Goal: Task Accomplishment & Management: Manage account settings

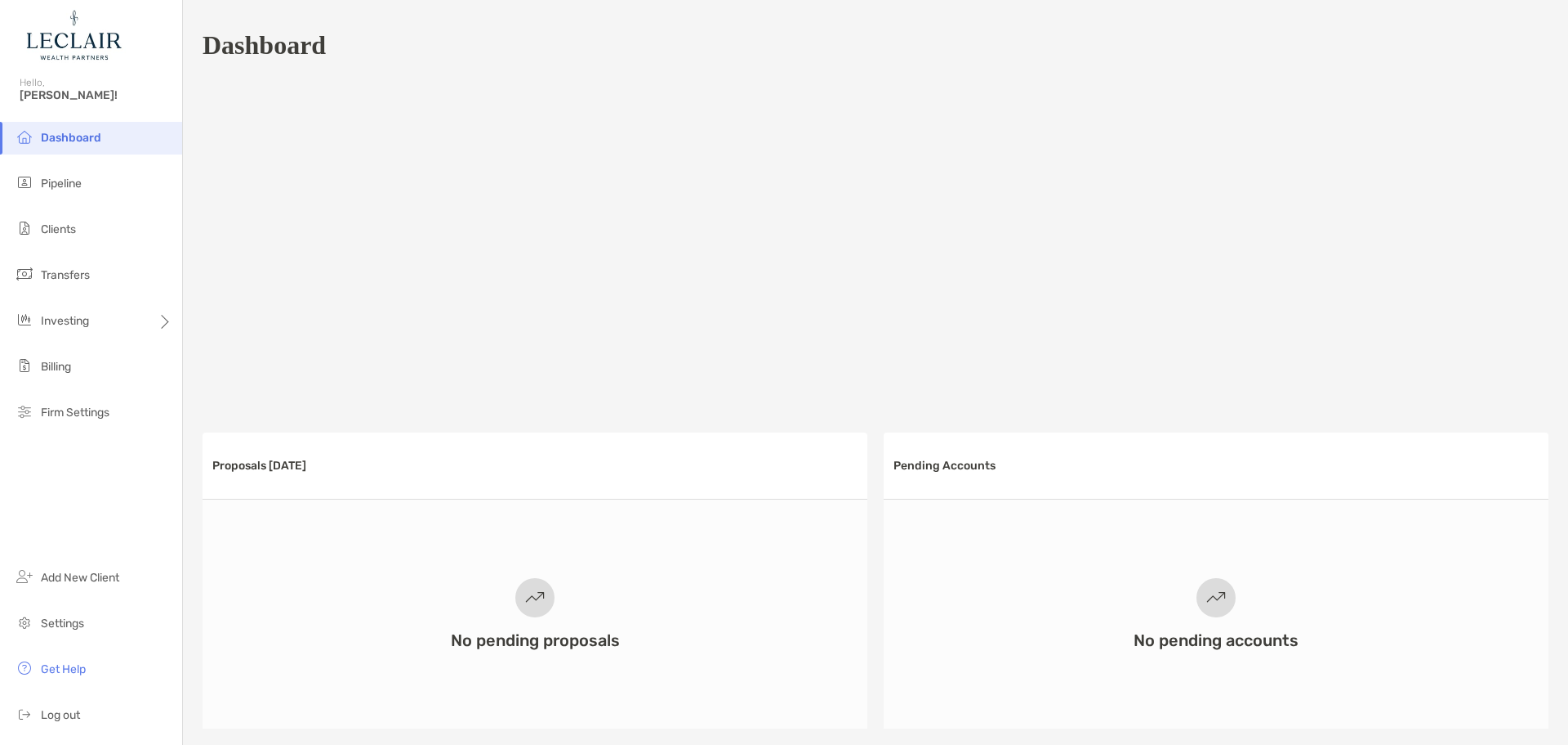
scroll to position [757, 0]
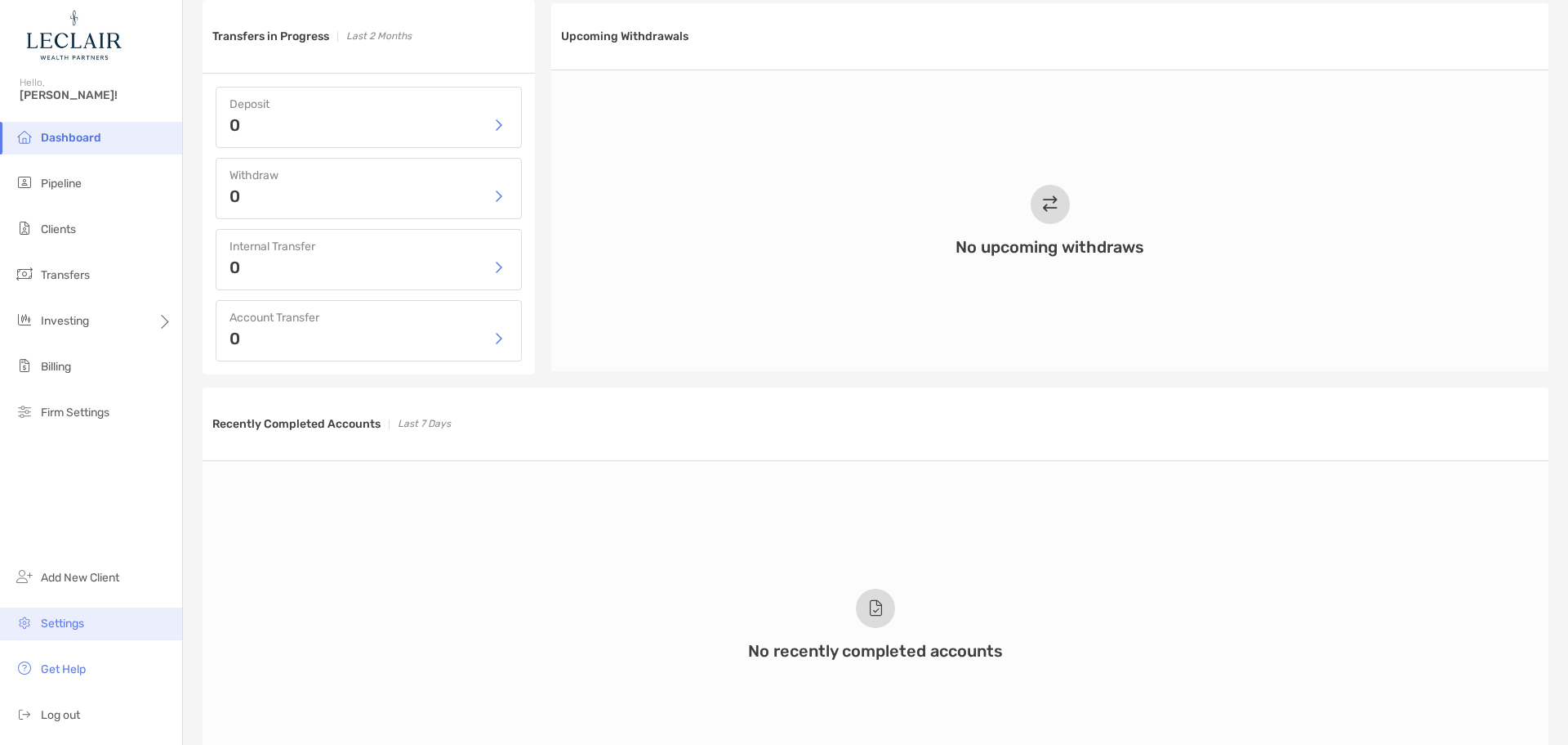
click at [71, 623] on span "Settings" at bounding box center [63, 623] width 44 height 14
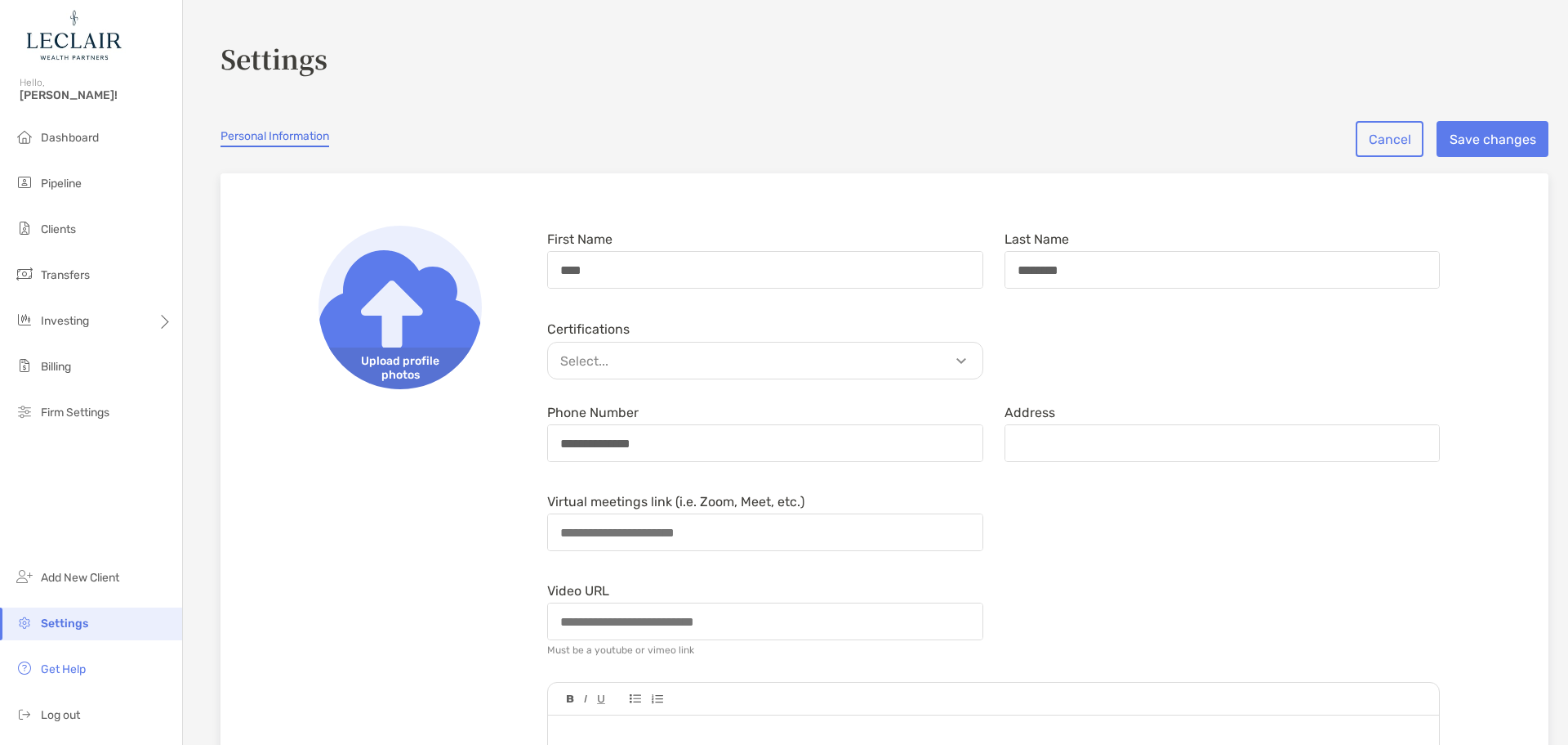
click at [386, 320] on img at bounding box center [400, 307] width 164 height 164
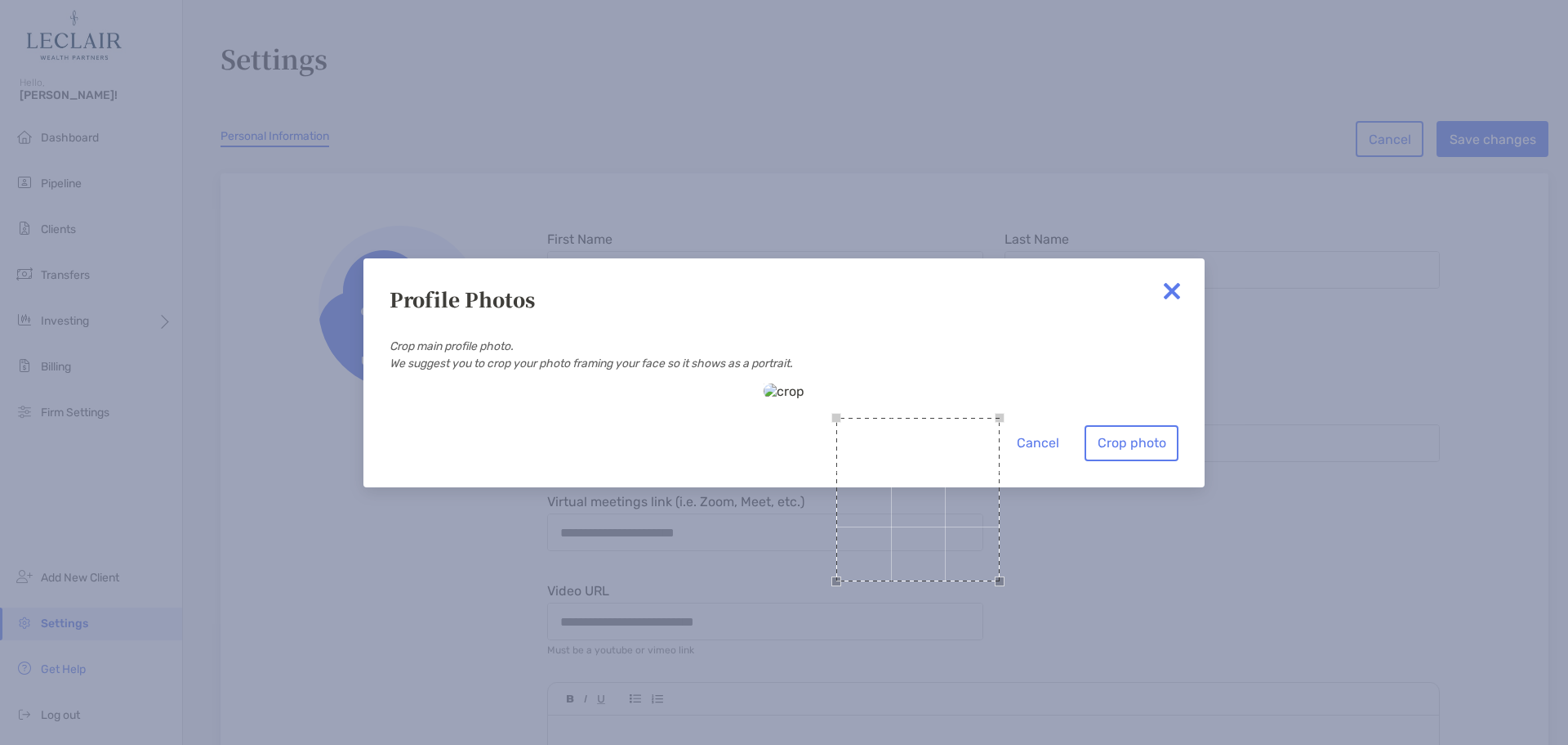
click at [837, 417] on div "Use the arrow keys to move the crop selection area" at bounding box center [918, 417] width 164 height 0
click at [802, 382] on div "Use the arrow keys to move the north west drag handle to change the crop select…" at bounding box center [807, 387] width 10 height 10
click at [805, 399] on div at bounding box center [784, 391] width 41 height 15
click at [787, 396] on div "Use the arrow keys to move the crop selection area" at bounding box center [914, 522] width 254 height 254
click at [1130, 461] on button "Crop photo" at bounding box center [1132, 443] width 94 height 36
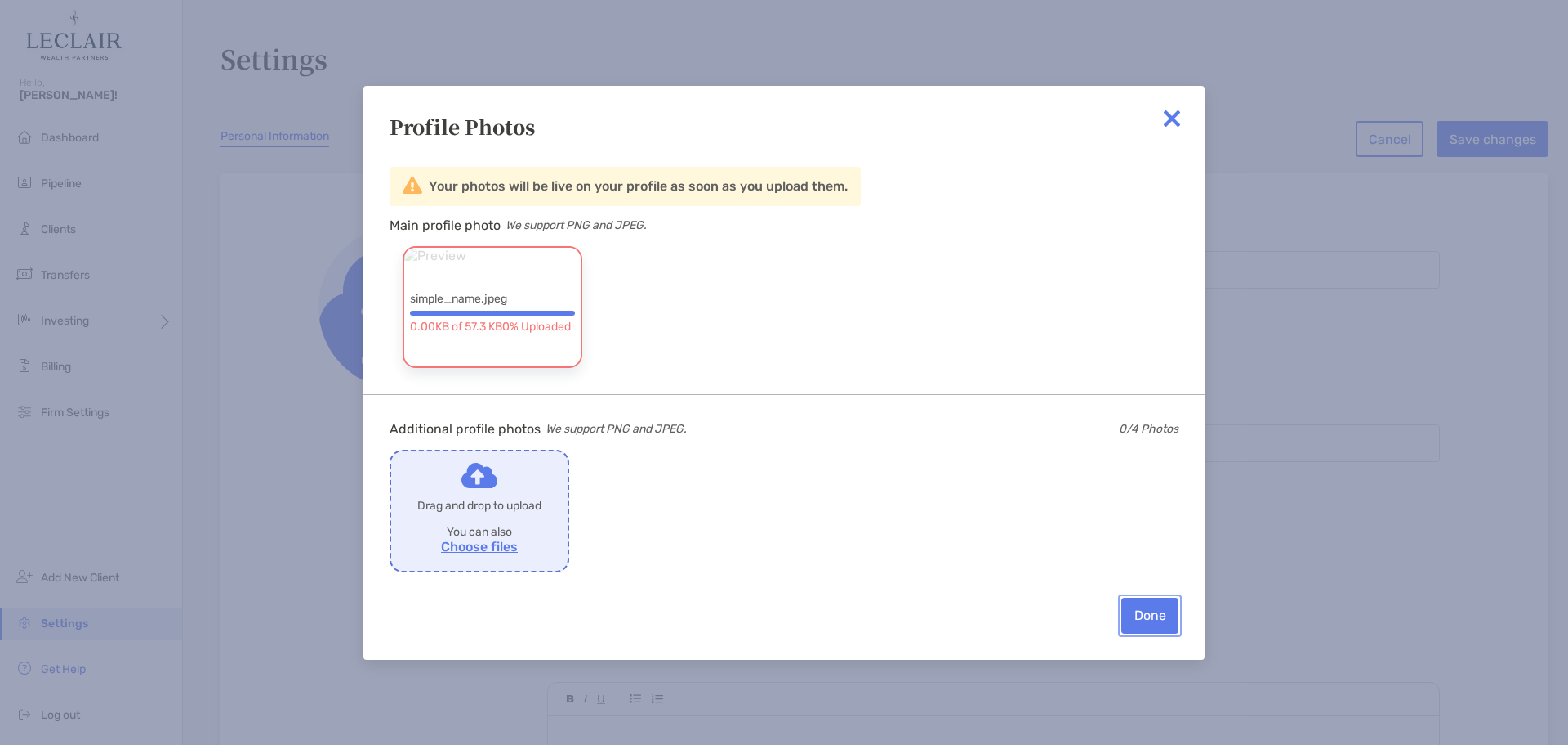
click at [1137, 608] on button "Done" at bounding box center [1150, 615] width 57 height 36
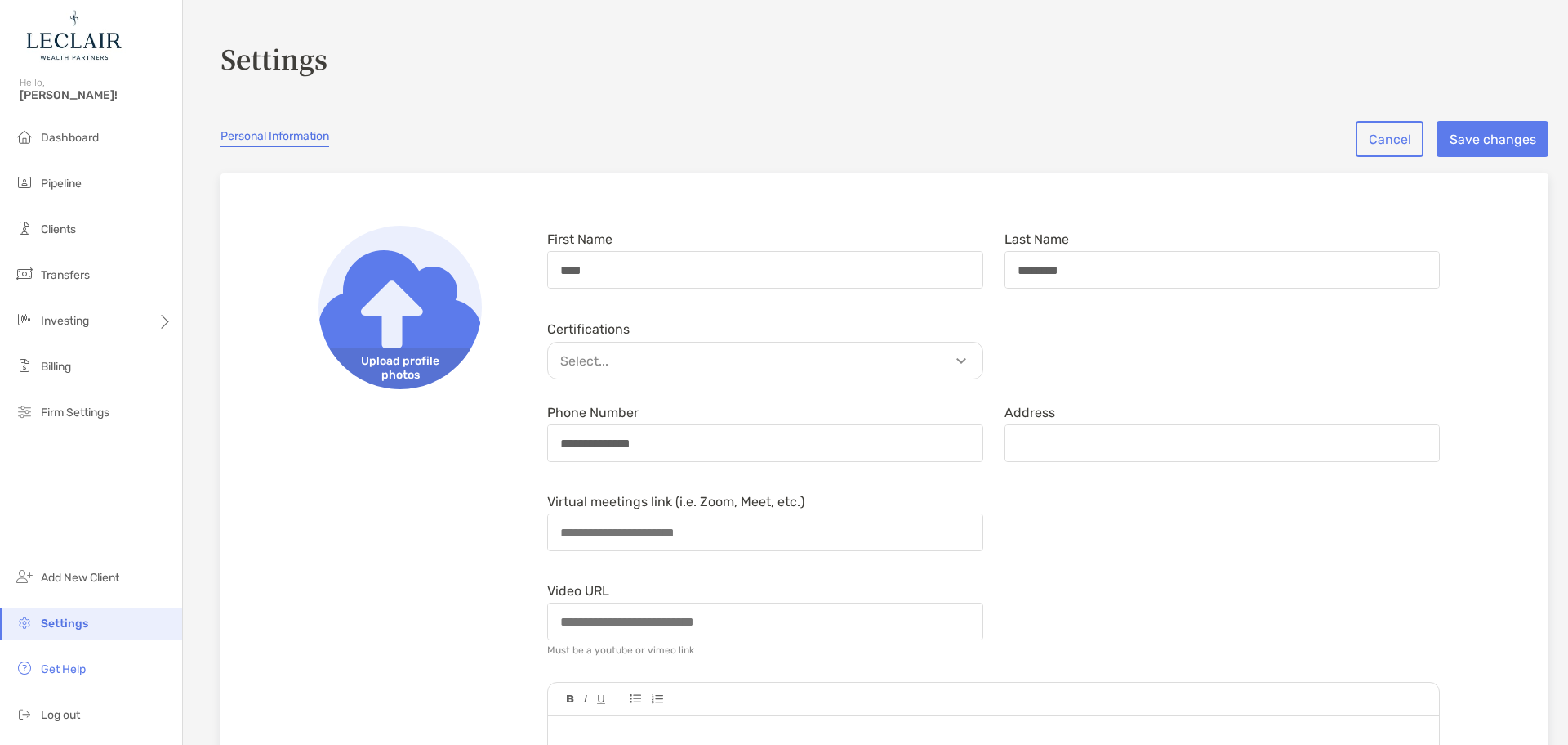
click at [392, 333] on img at bounding box center [400, 307] width 164 height 164
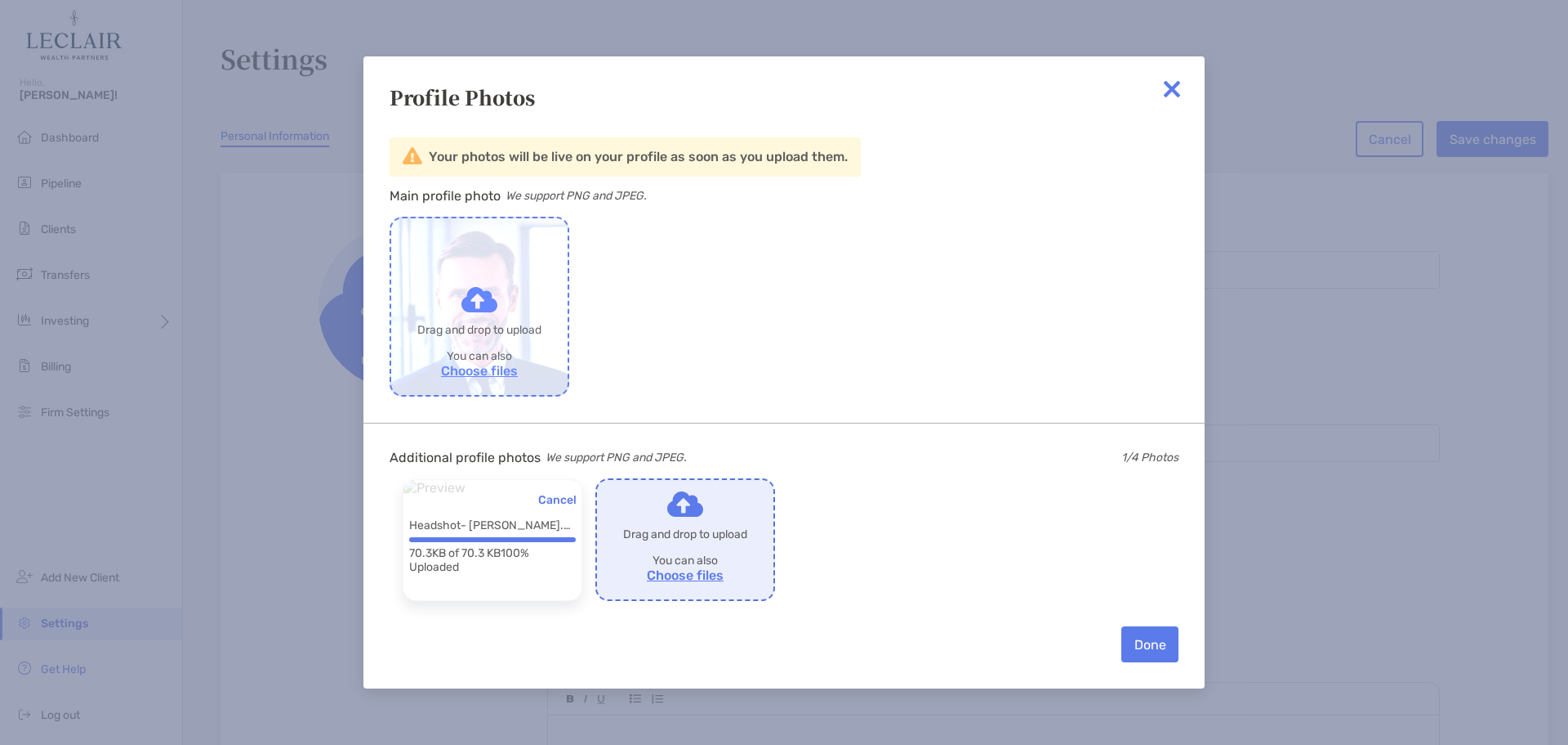
click at [463, 370] on label "Drop to share with [PERSON_NAME]" at bounding box center [479, 307] width 176 height 176
click at [0, 0] on input "Drop to share with [PERSON_NAME]" at bounding box center [0, 0] width 0 height 0
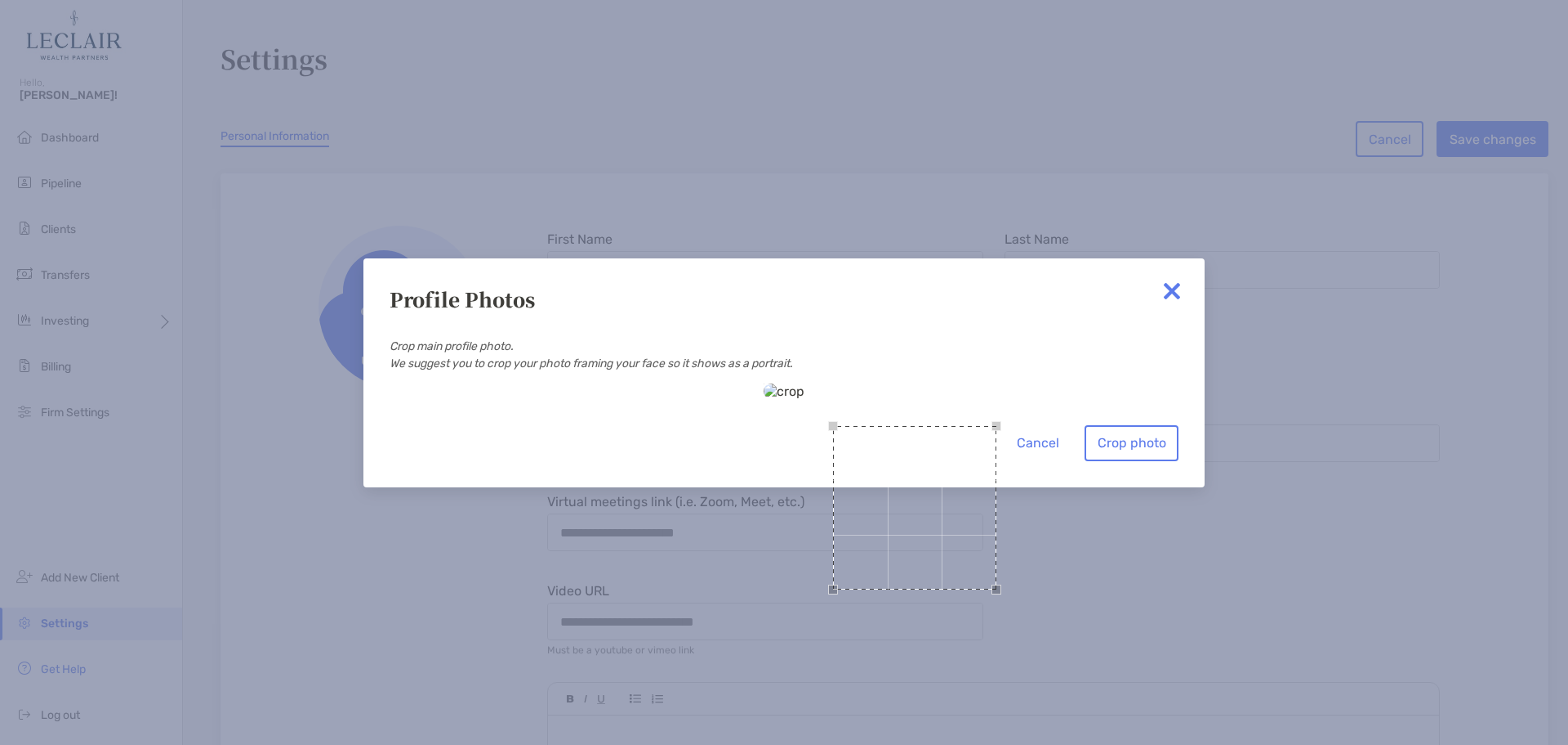
click at [834, 426] on div "Use the arrow keys to move the crop selection area" at bounding box center [915, 507] width 164 height 164
click at [938, 461] on div "Cancel Crop photo" at bounding box center [784, 422] width 789 height 77
click at [801, 392] on div "Use the arrow keys to move the crop selection area" at bounding box center [919, 511] width 237 height 237
click at [1123, 461] on button "Crop photo" at bounding box center [1132, 443] width 94 height 36
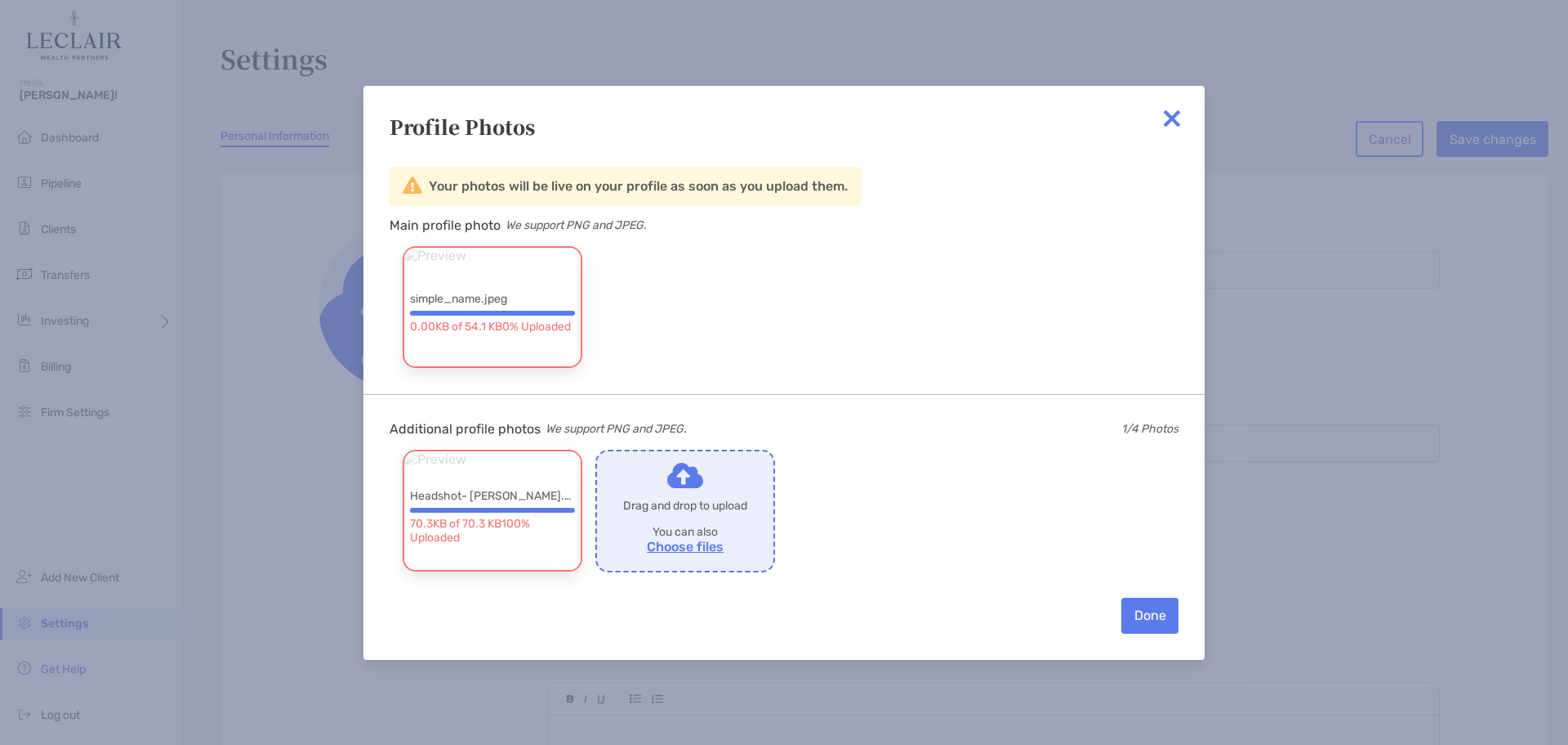
click at [502, 333] on span "0% Uploaded" at bounding box center [536, 327] width 69 height 14
click at [1147, 616] on button "Done" at bounding box center [1150, 615] width 57 height 36
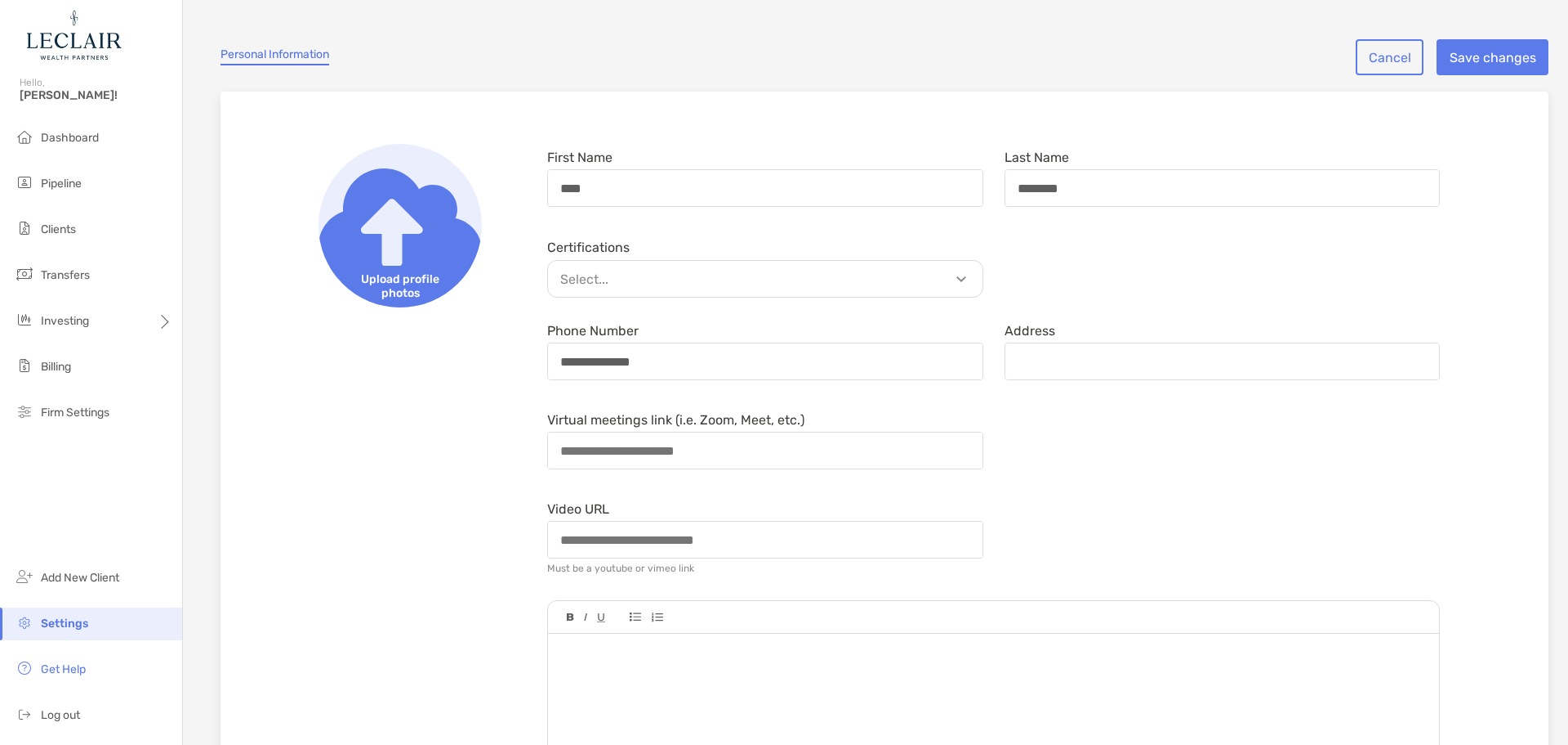
scroll to position [164, 0]
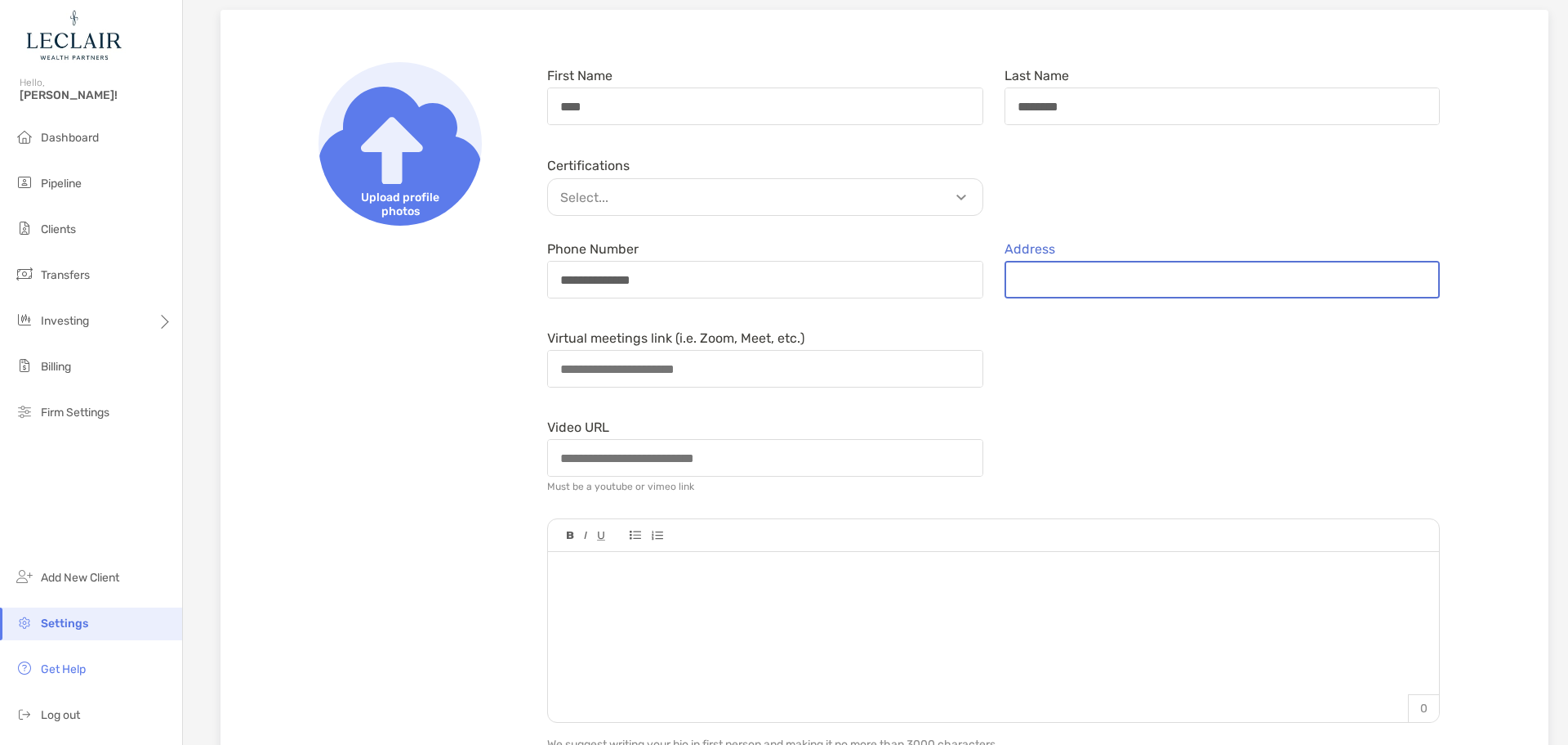
click at [1215, 280] on input "Address" at bounding box center [1223, 279] width 433 height 34
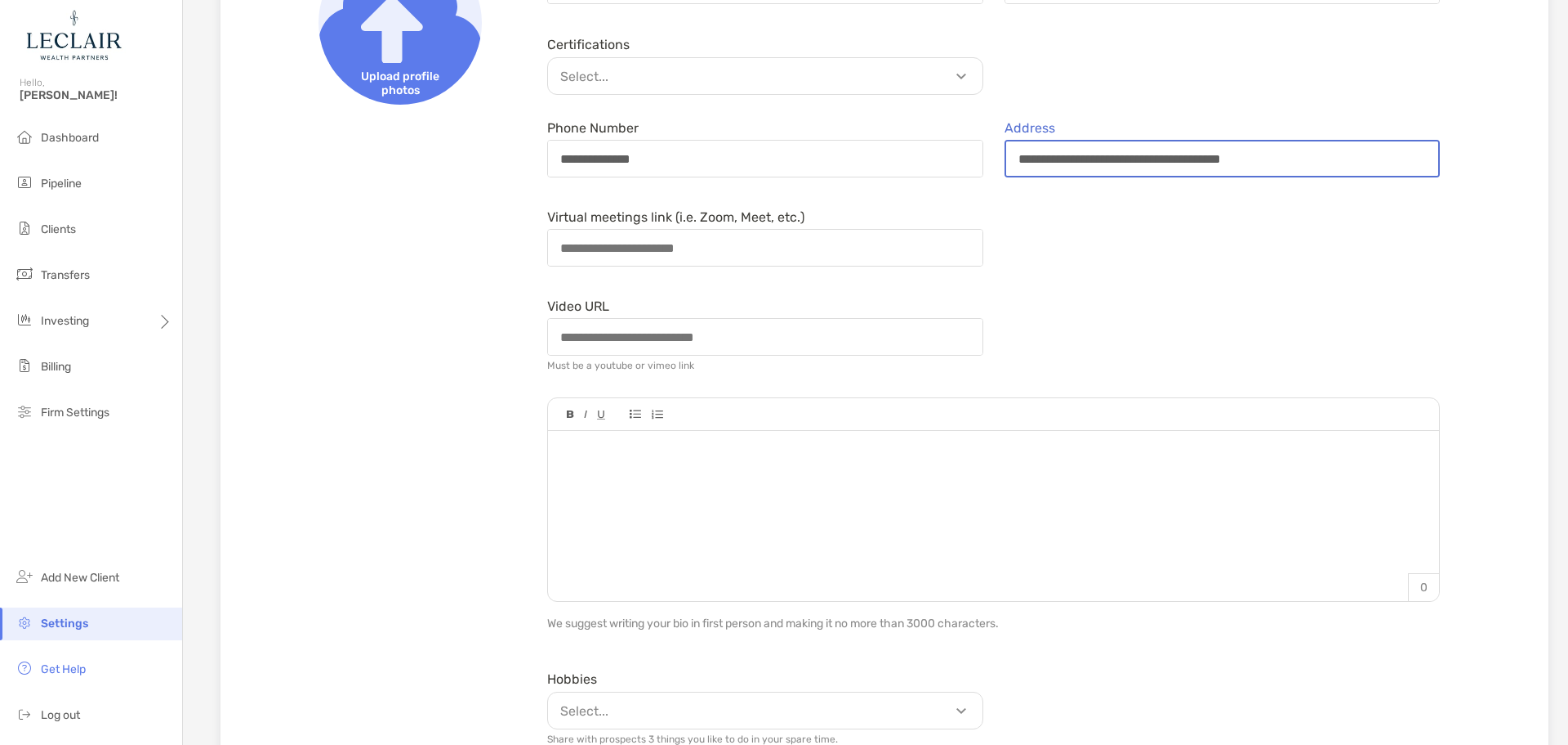
scroll to position [327, 0]
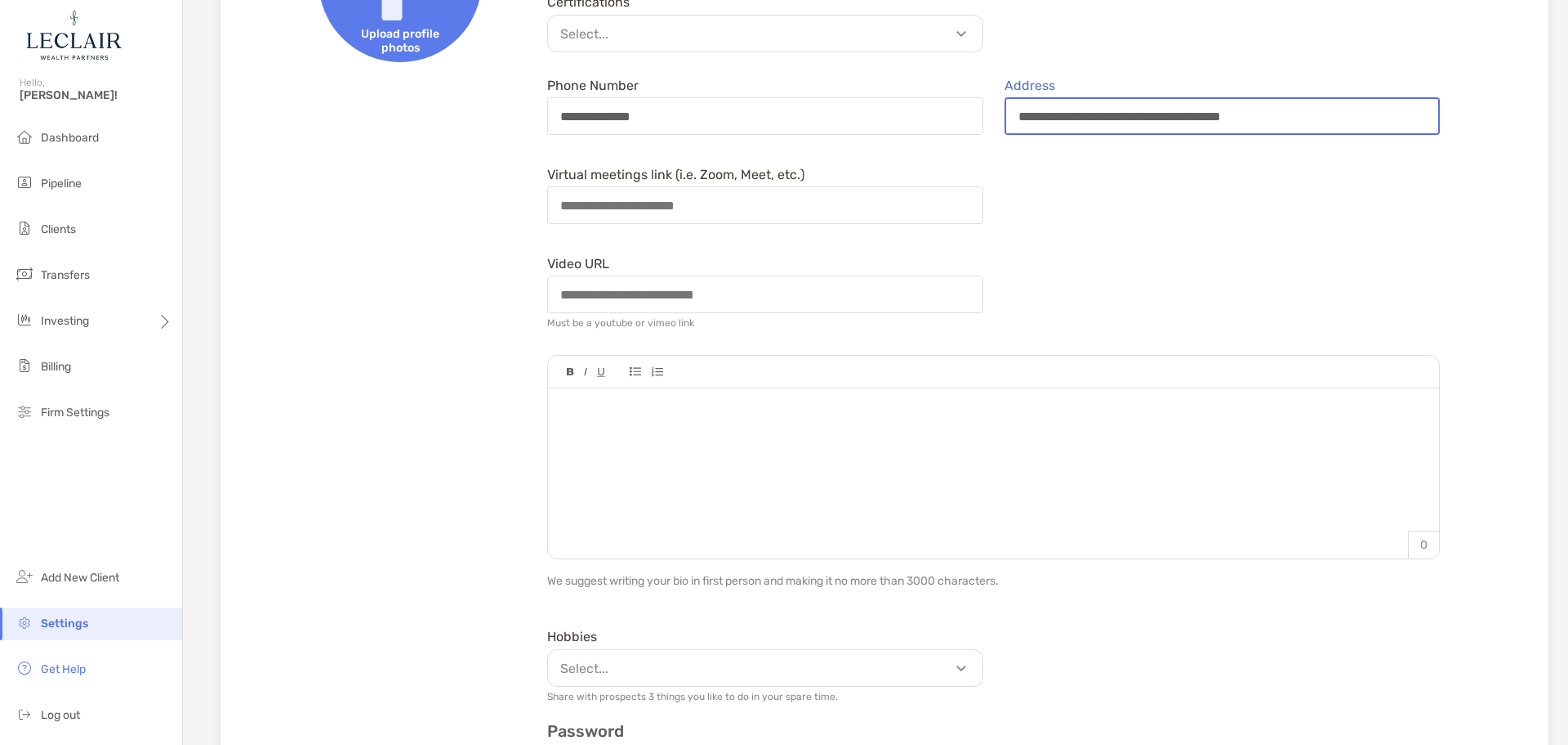
type input "**********"
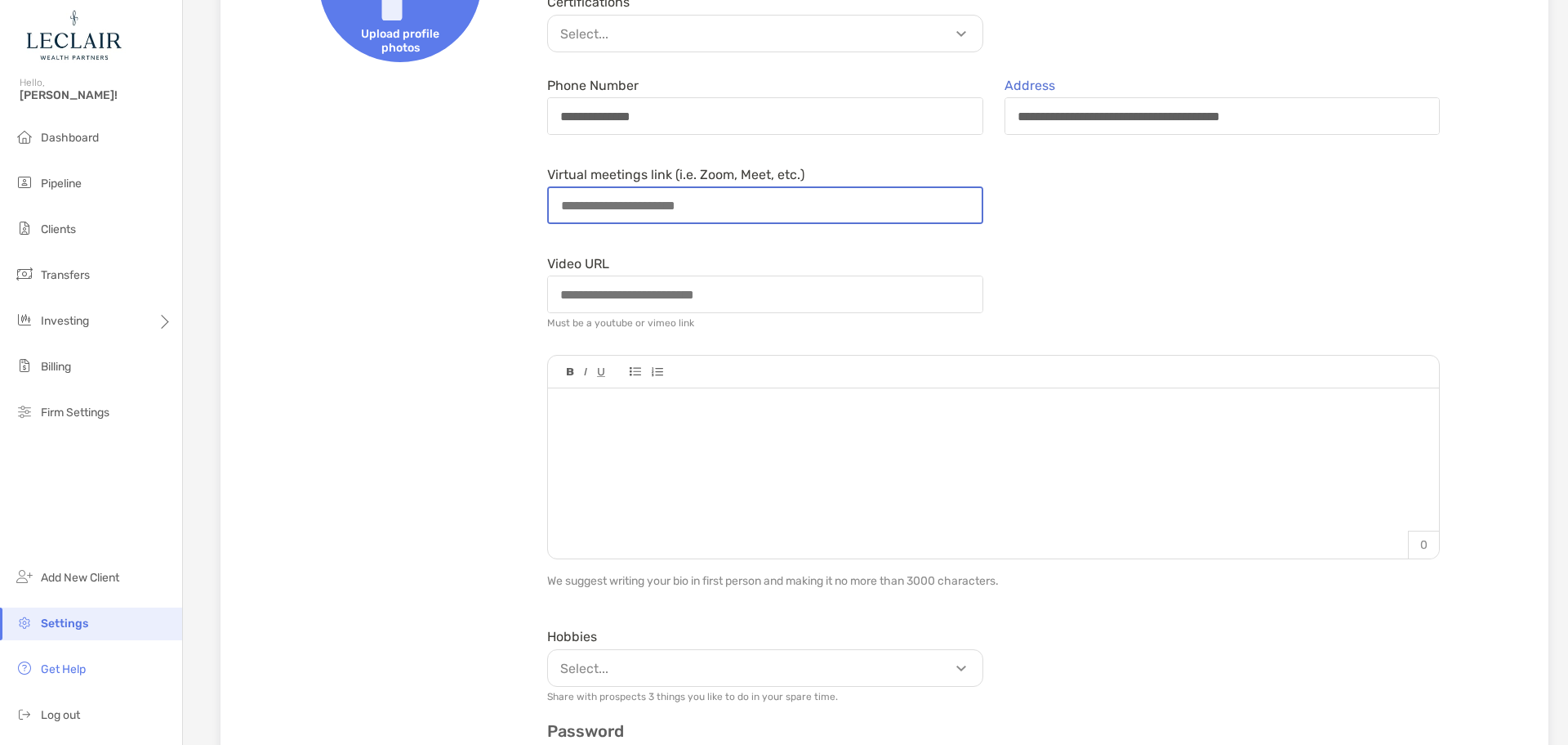
click at [787, 202] on input "Virtual meetings link (i.e. Zoom, Meet, etc.)" at bounding box center [766, 205] width 433 height 34
click at [1114, 254] on div "Video URL Must be a youtube or vimeo link" at bounding box center [993, 292] width 914 height 85
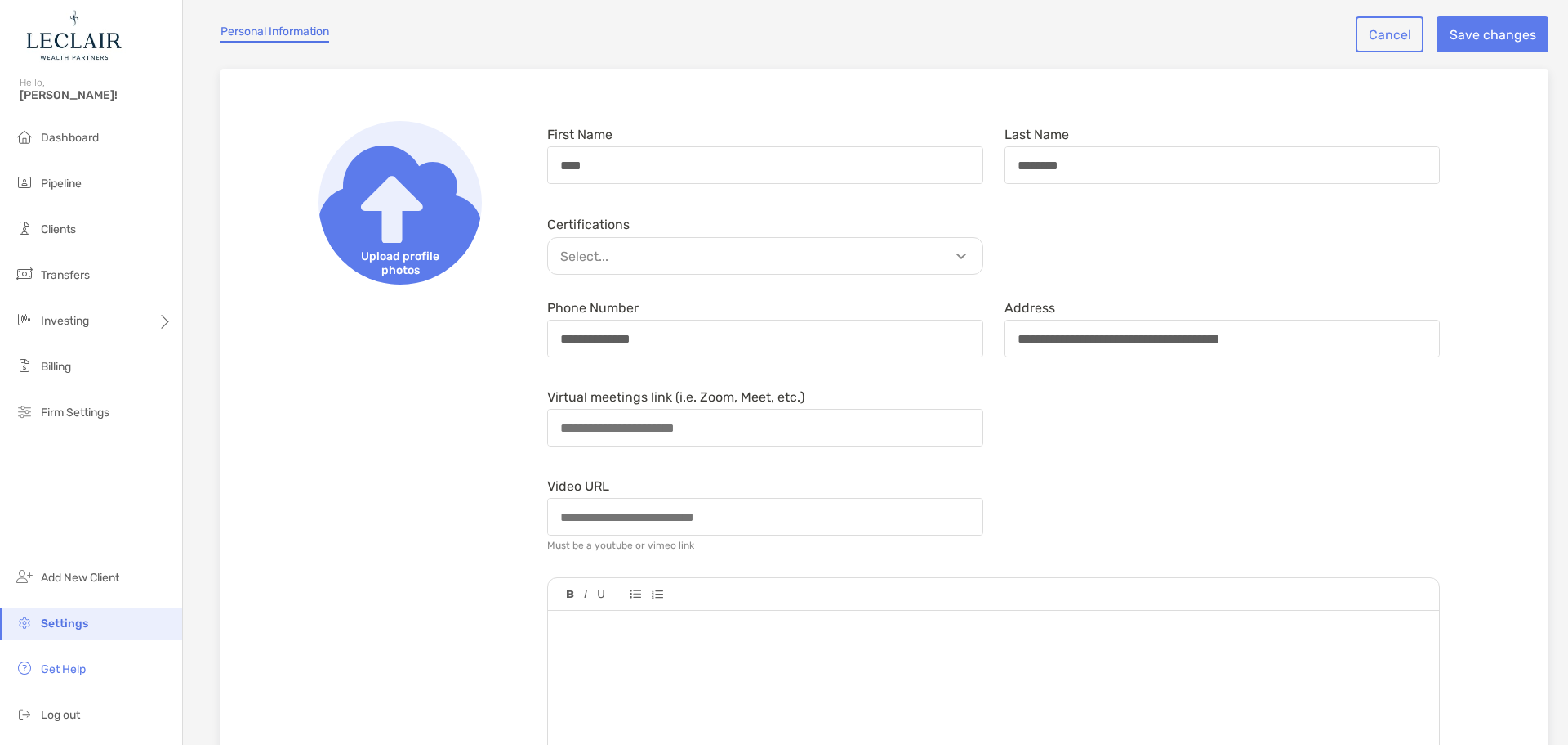
scroll to position [0, 0]
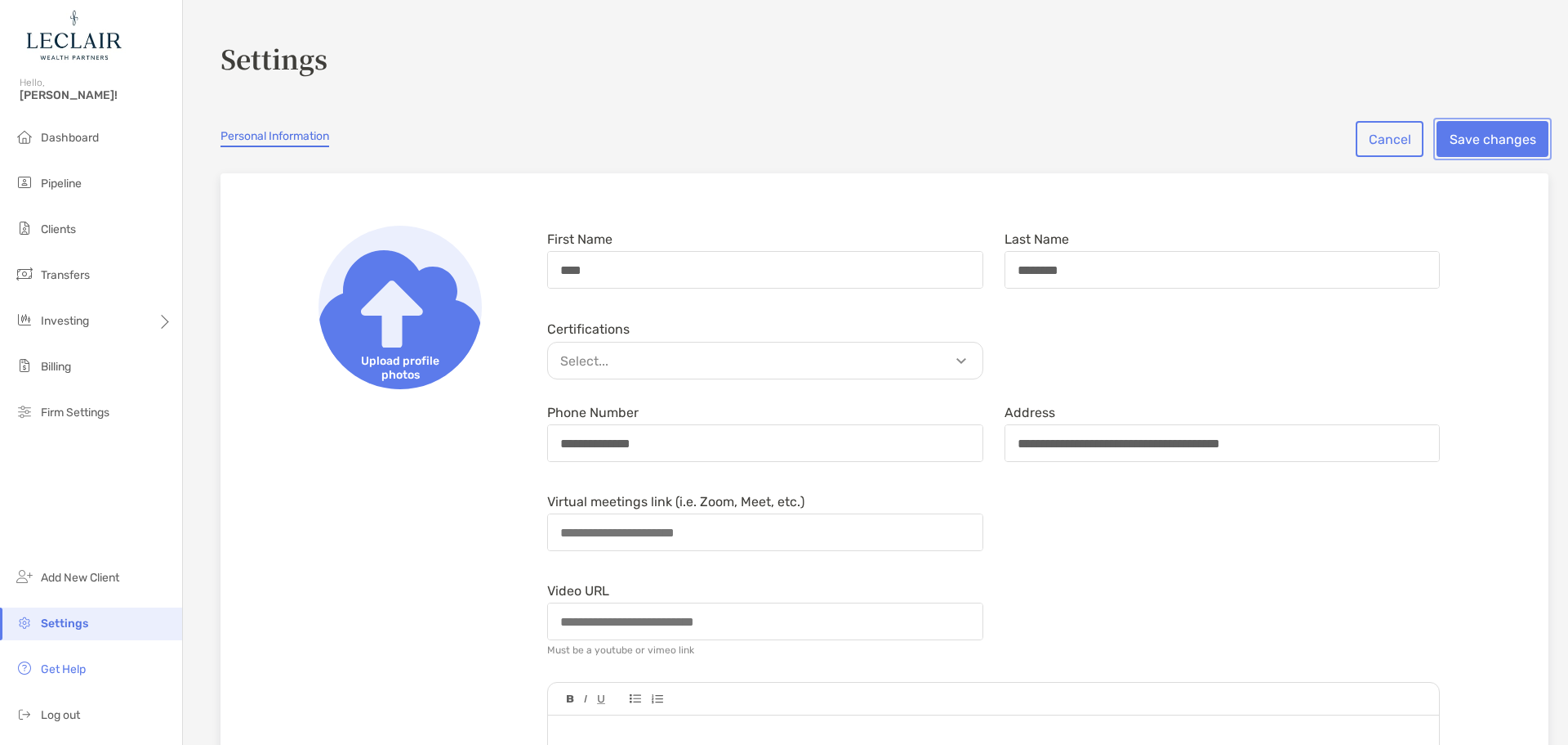
click at [1455, 147] on button "Save changes" at bounding box center [1492, 139] width 112 height 36
click at [1461, 129] on button "Save changes" at bounding box center [1492, 139] width 112 height 36
click at [419, 313] on img at bounding box center [400, 307] width 164 height 164
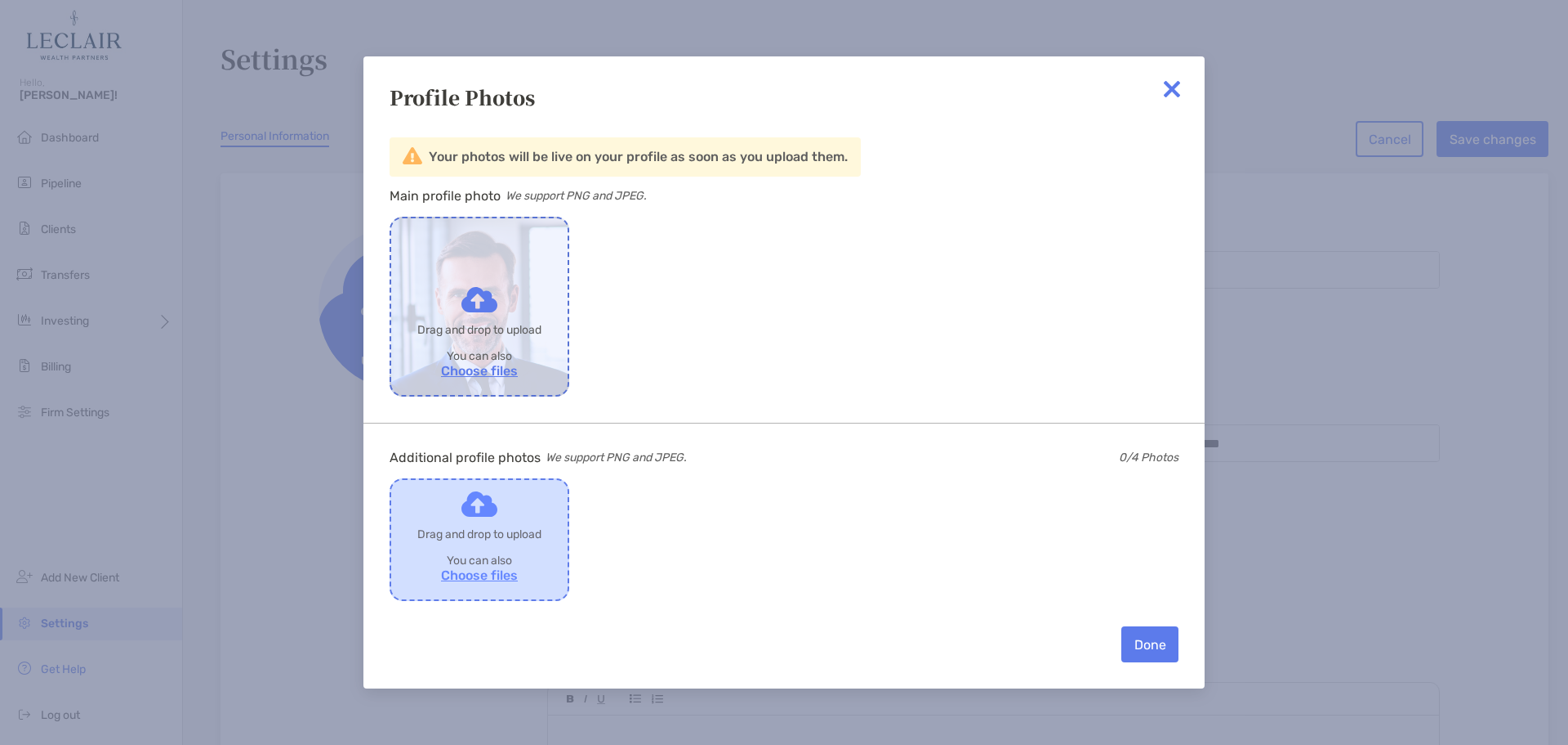
click at [468, 571] on label "Drop to share with [PERSON_NAME]" at bounding box center [479, 539] width 176 height 119
click at [0, 0] on input "Drop to share with [PERSON_NAME]" at bounding box center [0, 0] width 0 height 0
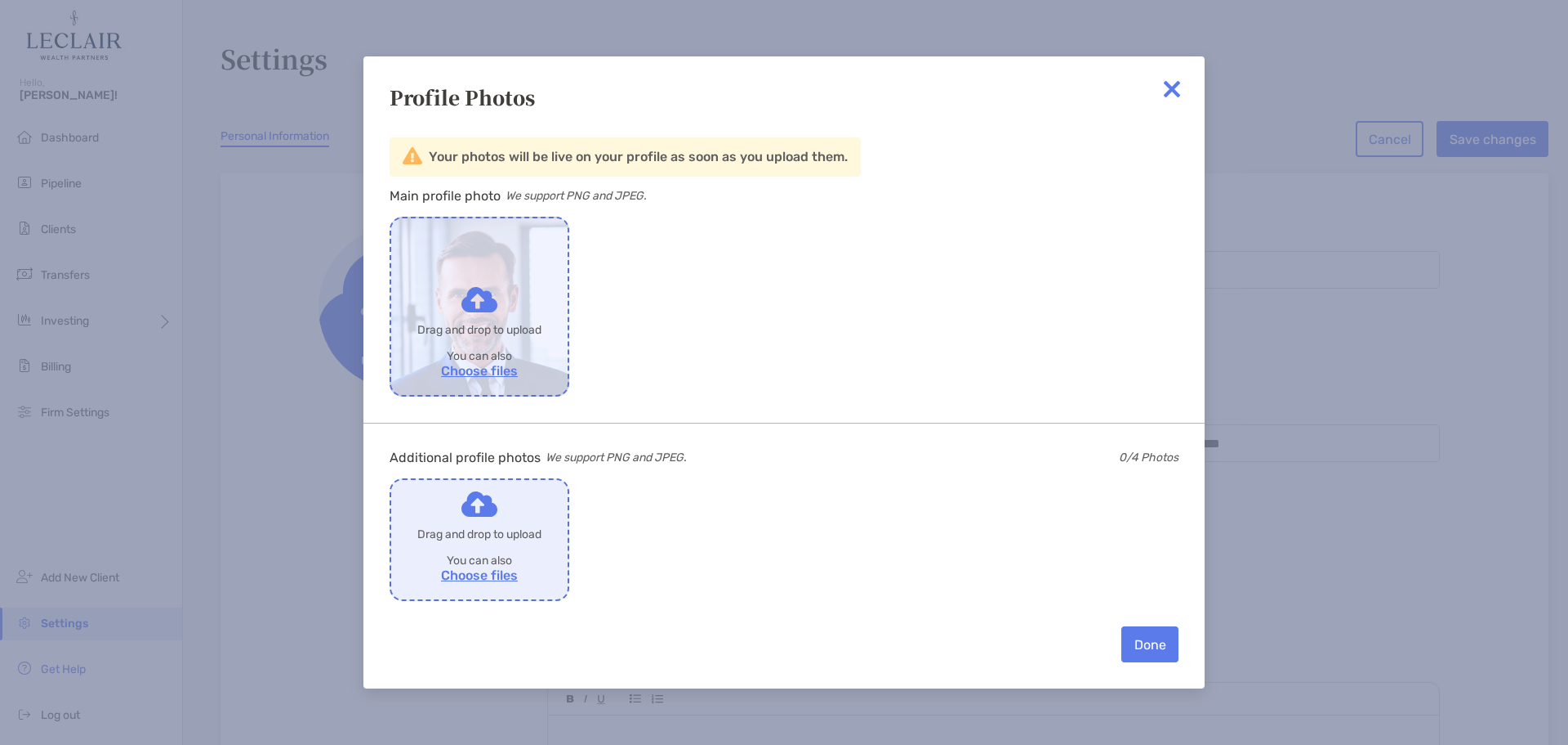
click at [1170, 80] on img at bounding box center [1172, 89] width 33 height 33
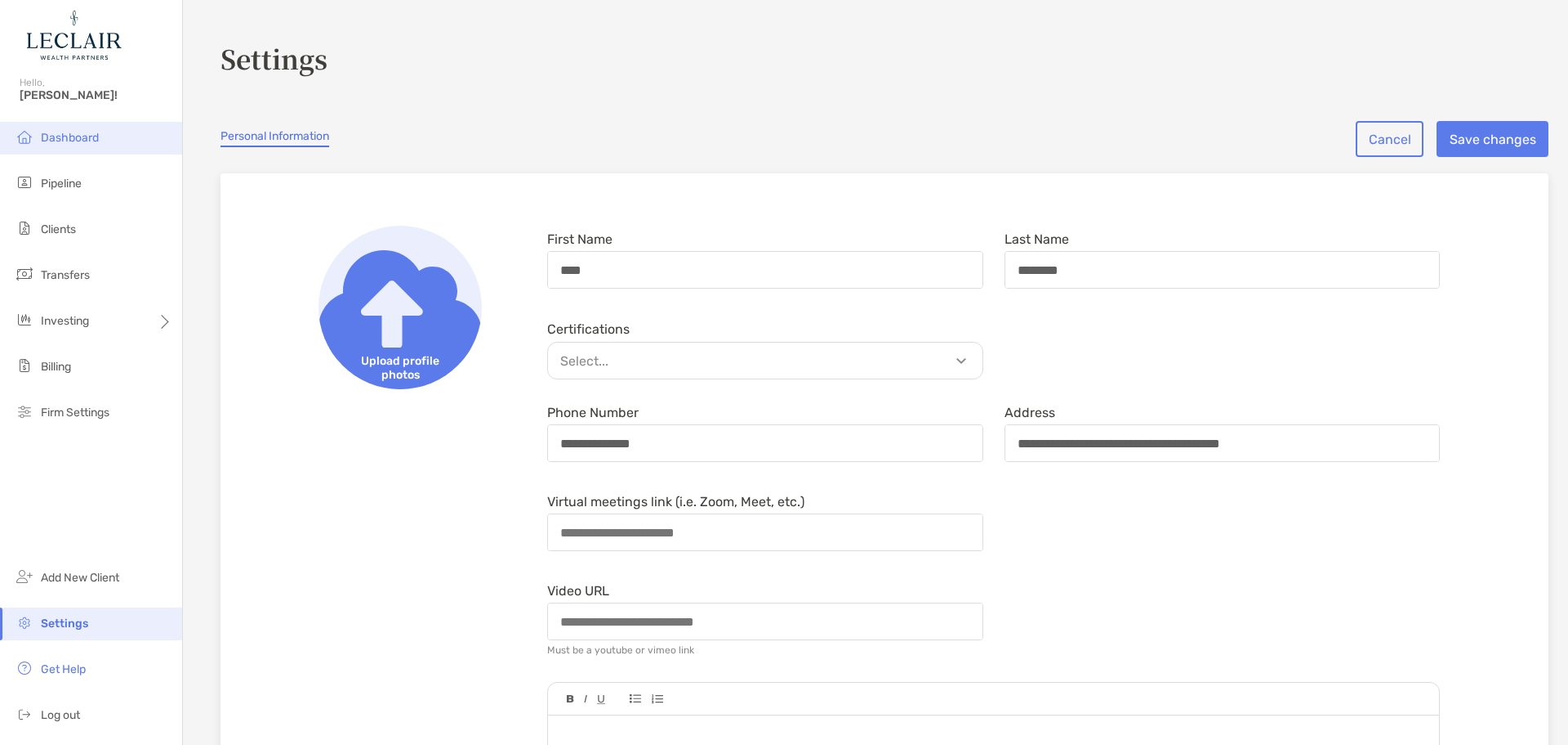
click at [69, 132] on span "Dashboard" at bounding box center [70, 138] width 58 height 14
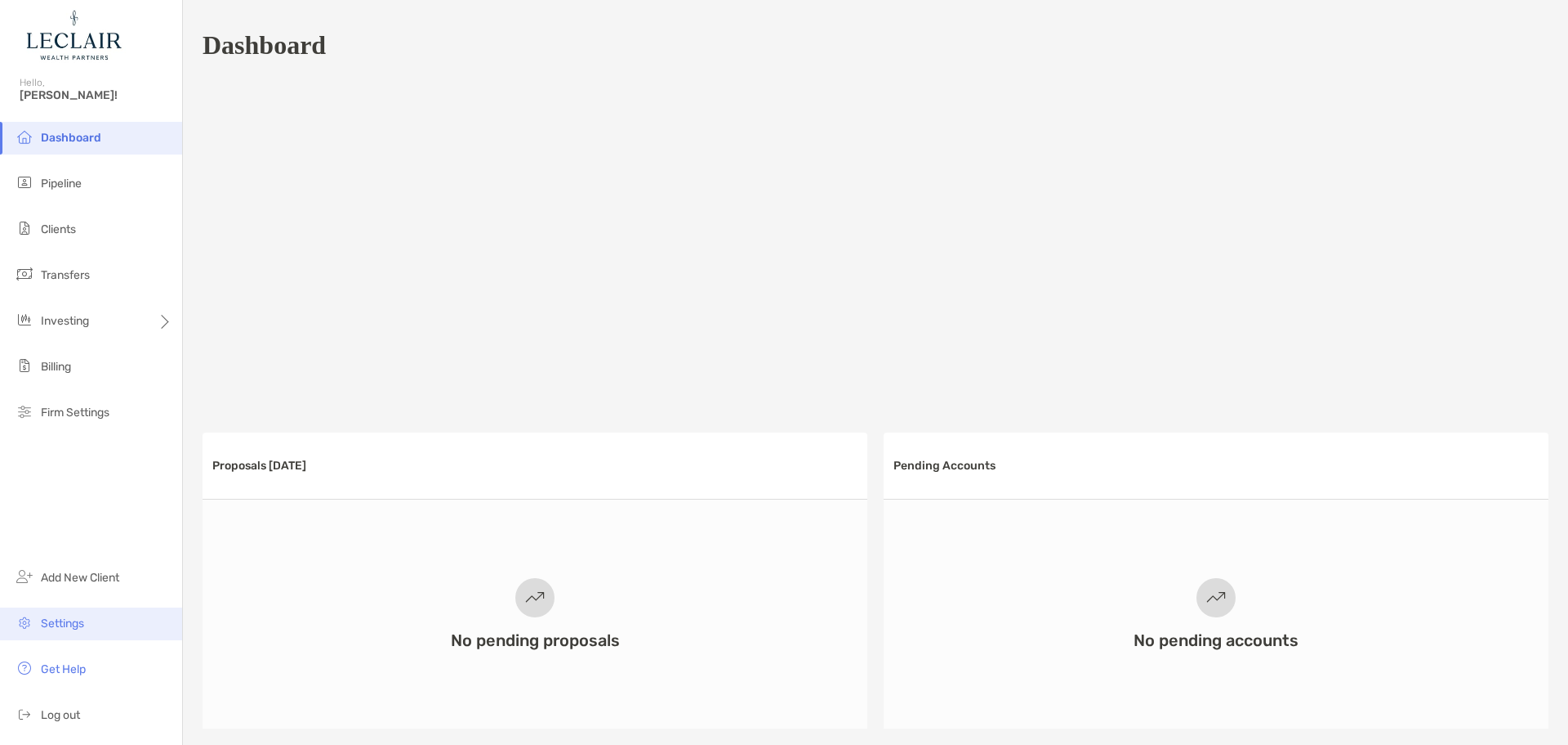
click at [102, 616] on li "Settings" at bounding box center [91, 623] width 182 height 33
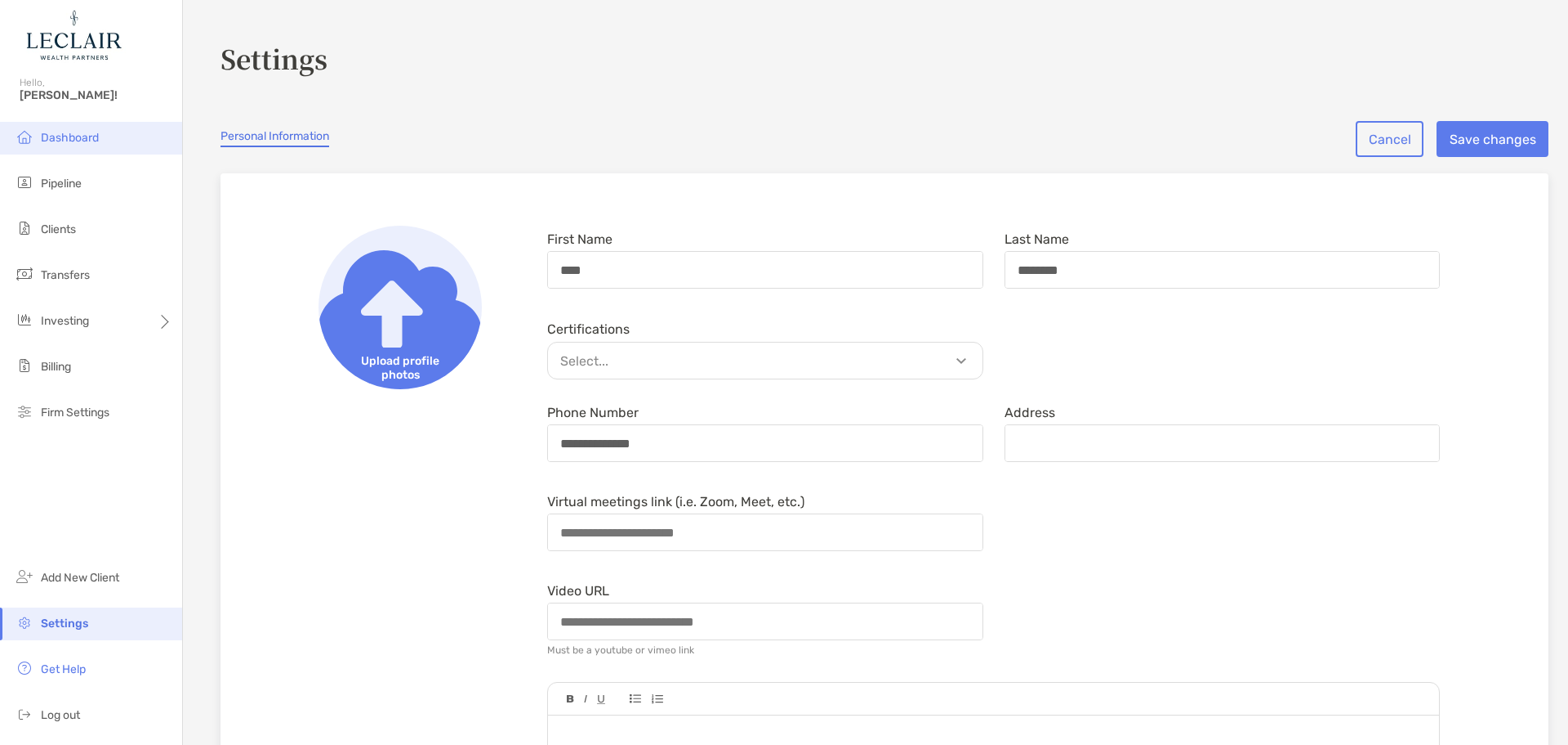
click at [57, 146] on li "Dashboard" at bounding box center [91, 138] width 182 height 33
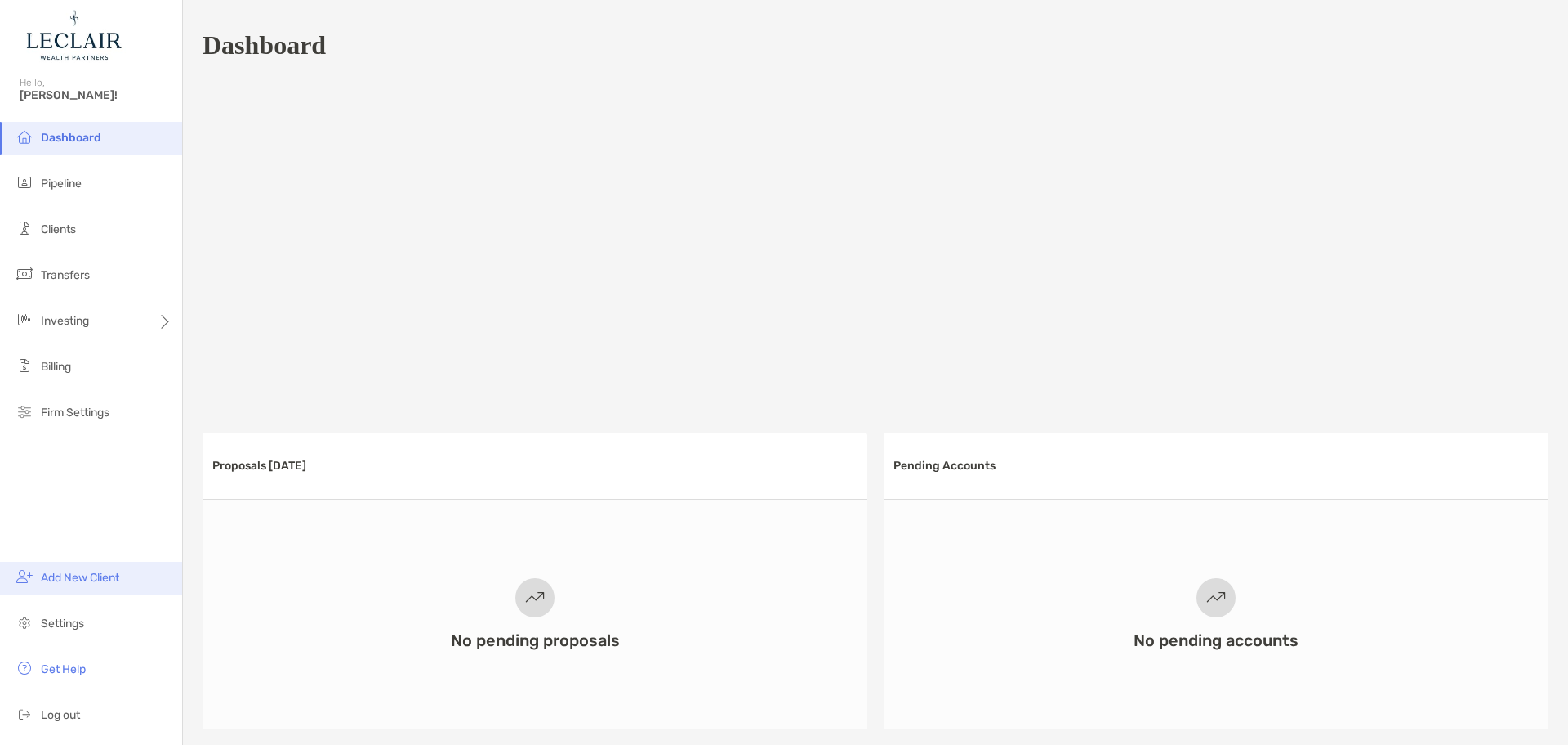
click at [59, 571] on span "Add New Client" at bounding box center [80, 577] width 78 height 14
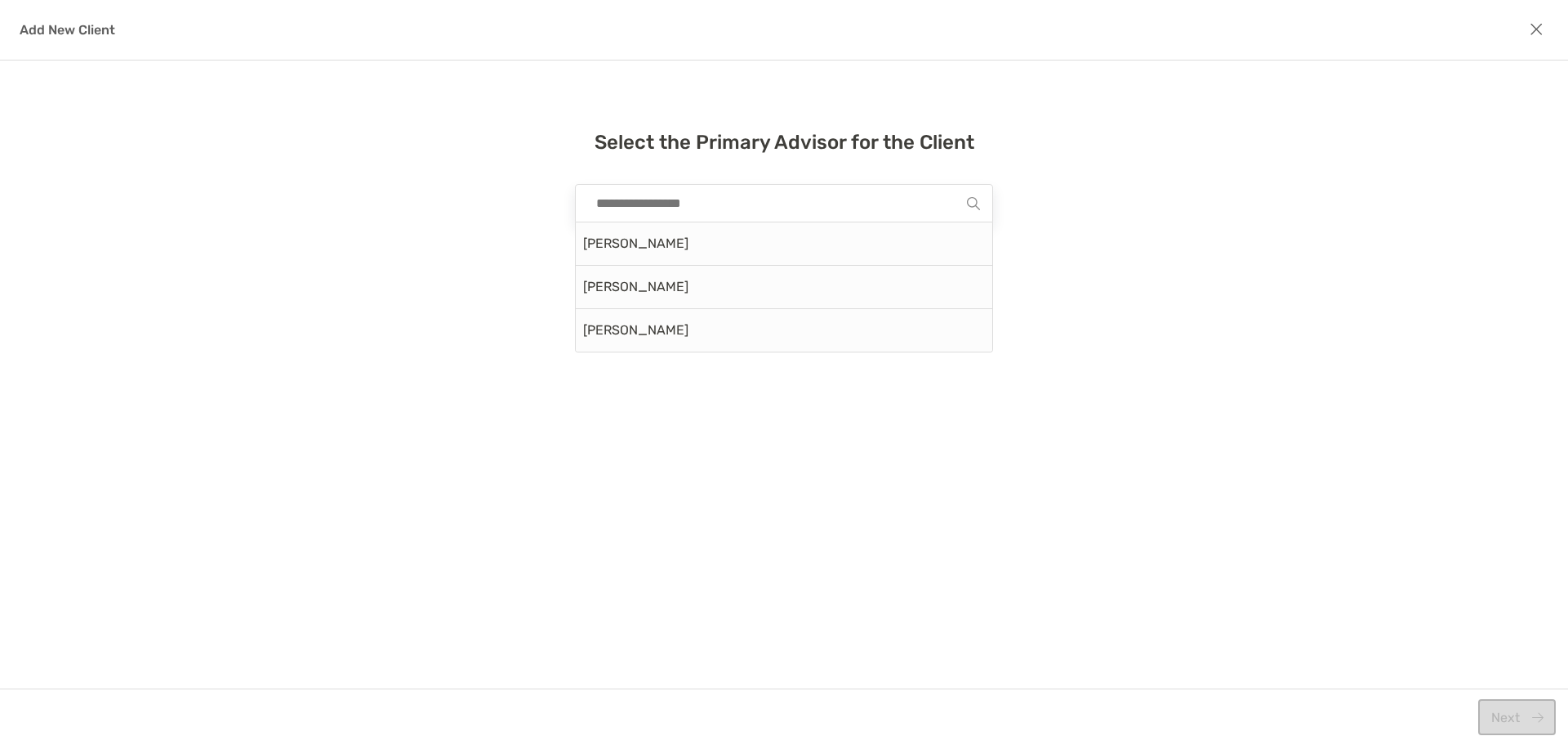
click at [799, 211] on input "modal" at bounding box center [778, 203] width 379 height 37
click at [729, 244] on div "[PERSON_NAME]" at bounding box center [784, 244] width 416 height 44
type input "**********"
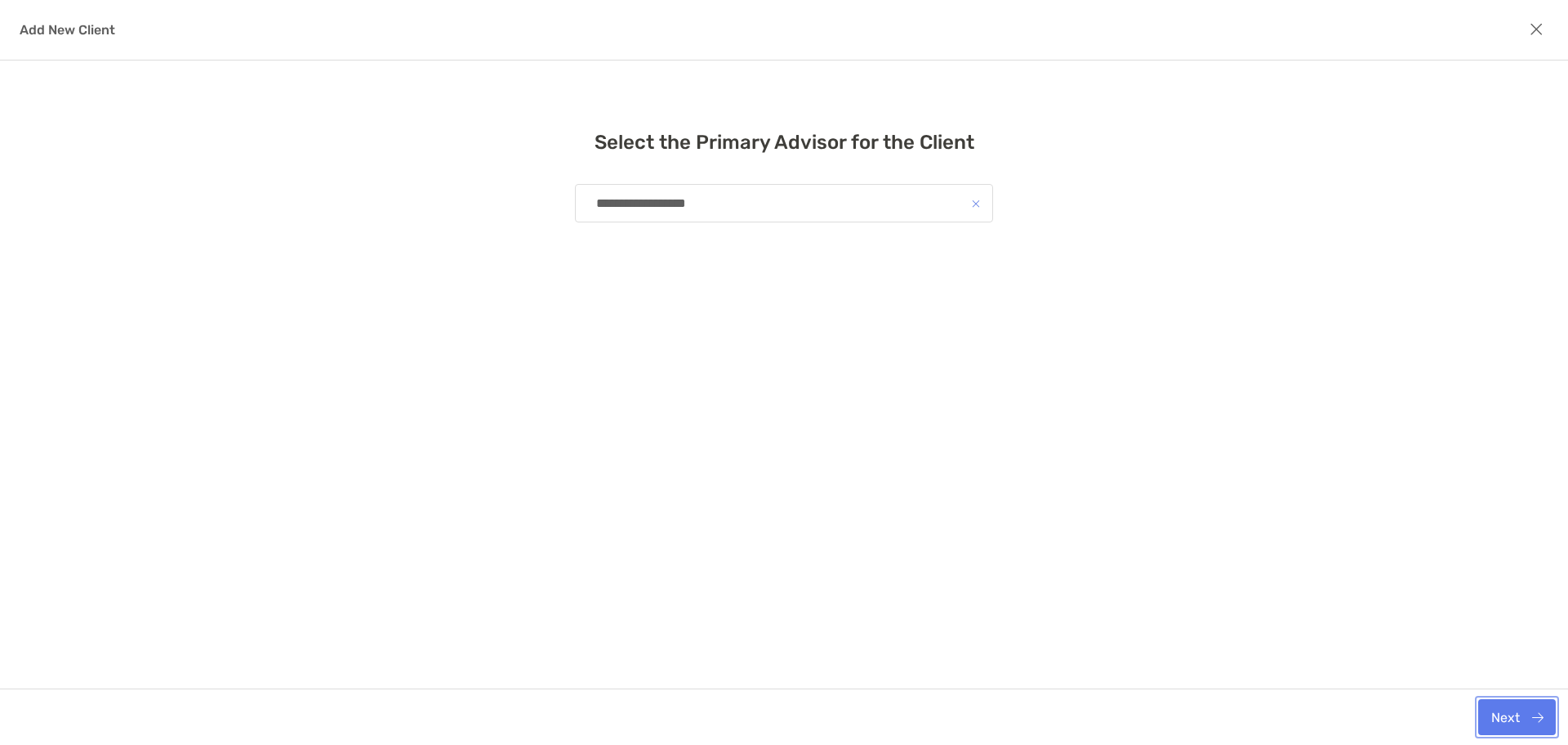
click at [1518, 721] on button "Next" at bounding box center [1517, 716] width 77 height 36
